Goal: Navigation & Orientation: Find specific page/section

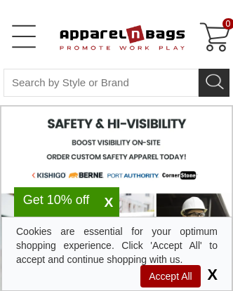
select select "48"
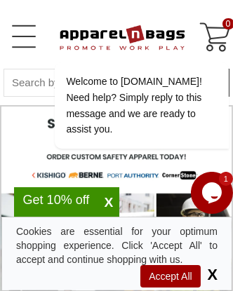
click at [151, 231] on div "Cookies are essential for your optimum shopping experience. Click 'Accept All' …" at bounding box center [116, 245] width 201 height 42
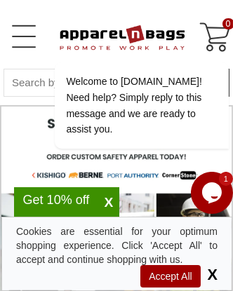
click at [151, 231] on div "Cookies are essential for your optimum shopping experience. Click 'Accept All' …" at bounding box center [116, 245] width 201 height 42
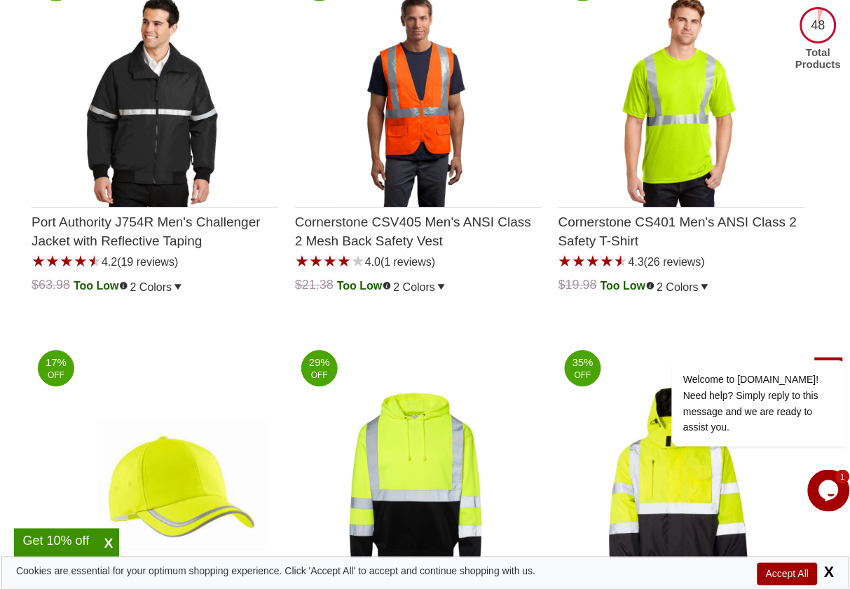
scroll to position [467, 0]
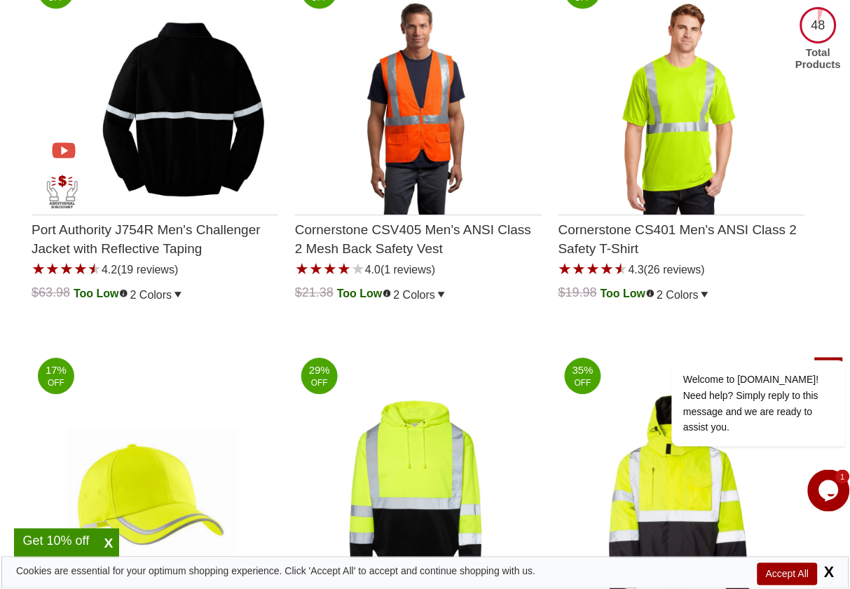
click at [163, 133] on img "Port Authority J754R Mens Challenger Jacket with Reflective Taping with a 4.2 S…" at bounding box center [183, 109] width 170 height 213
